Goal: Information Seeking & Learning: Learn about a topic

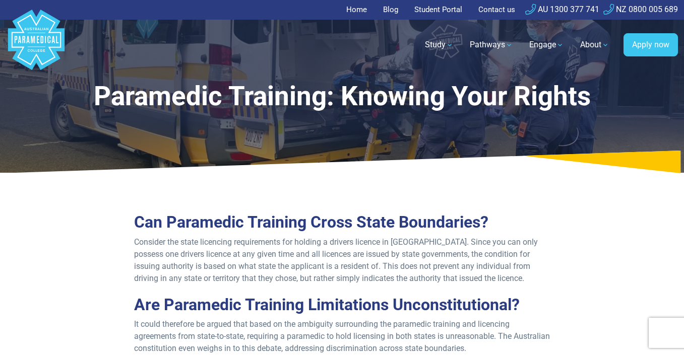
click at [354, 15] on link "Home" at bounding box center [359, 10] width 27 height 20
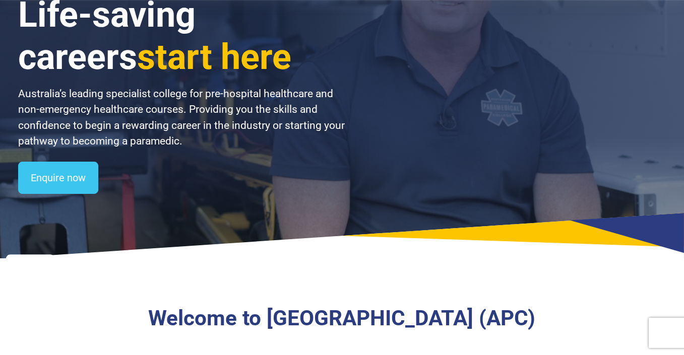
scroll to position [146, 0]
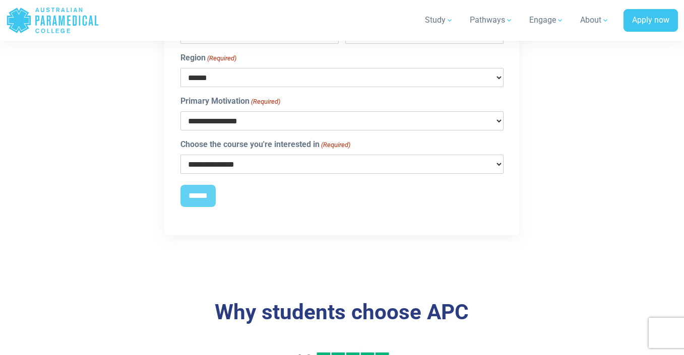
scroll to position [300, 0]
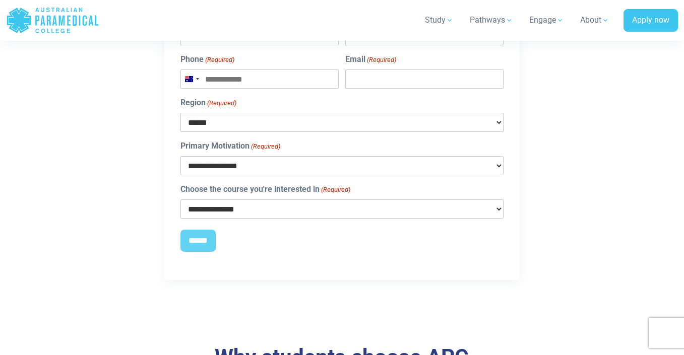
click at [365, 206] on select "**********" at bounding box center [341, 209] width 323 height 19
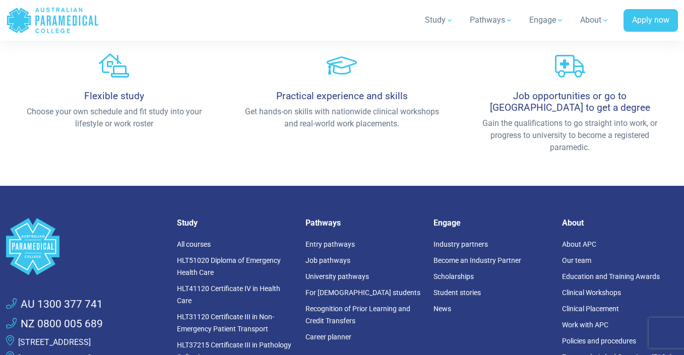
scroll to position [775, 0]
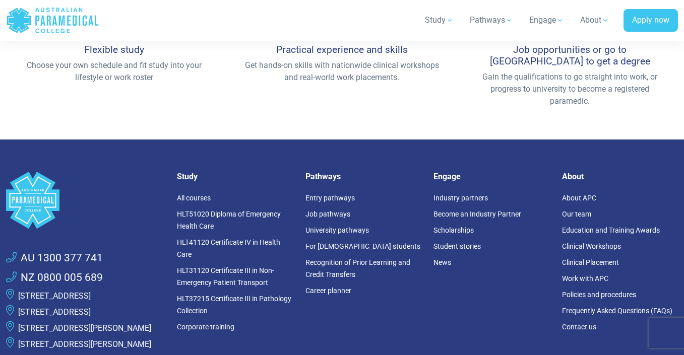
click at [192, 190] on li "All courses" at bounding box center [235, 198] width 116 height 16
click at [216, 173] on div "Study All courses HLT51020 Diploma of Emergency Health Care HLT41120 Certificat…" at bounding box center [235, 266] width 128 height 188
click at [190, 194] on link "All courses" at bounding box center [194, 198] width 34 height 8
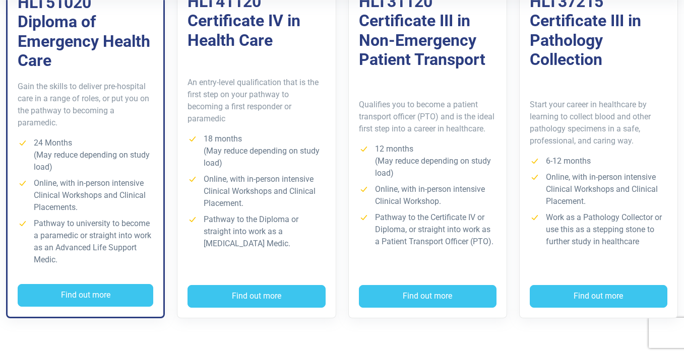
scroll to position [358, 0]
click at [391, 130] on p "Qualifies you to become a patient transport officer (PTO) and is the ideal firs…" at bounding box center [428, 116] width 138 height 36
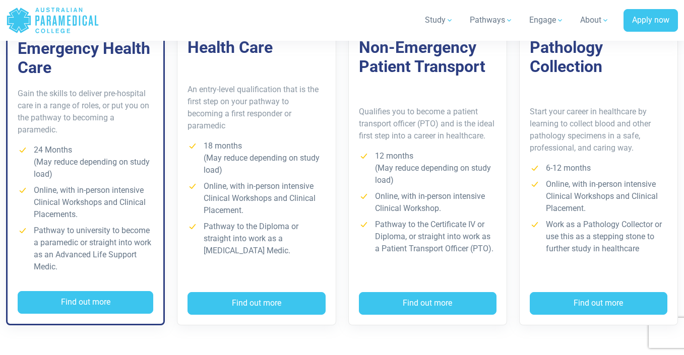
scroll to position [308, 0]
